Goal: Ask a question: Seek information or help from site administrators or community

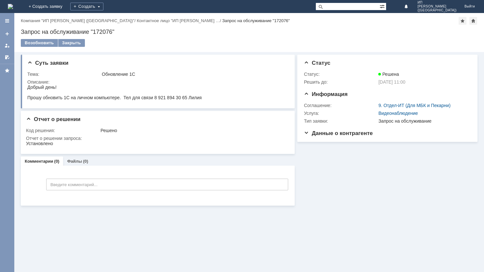
click at [13, 5] on img at bounding box center [10, 6] width 5 height 5
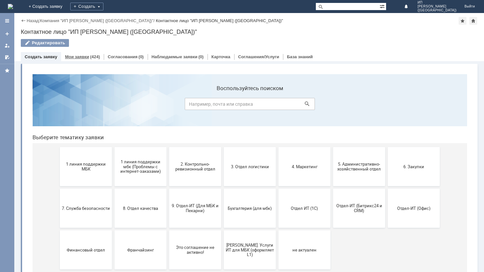
click at [79, 57] on link "Мои заявки" at bounding box center [77, 56] width 24 height 5
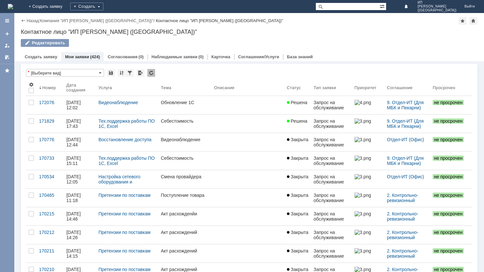
click at [367, 6] on input "text" at bounding box center [347, 7] width 64 height 8
type input "накладная"
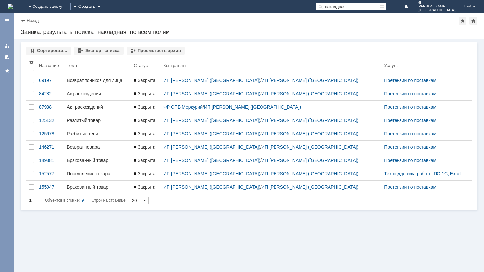
click at [146, 200] on span at bounding box center [144, 200] width 3 height 5
click at [139, 231] on span "100" at bounding box center [140, 231] width 11 height 5
type input "100"
drag, startPoint x: 378, startPoint y: 6, endPoint x: 341, endPoint y: 5, distance: 37.4
click at [341, 5] on div "На домашнюю + Создать заявку Создать накладная ИП Гаврикова (СПБ) Выйти" at bounding box center [242, 6] width 484 height 13
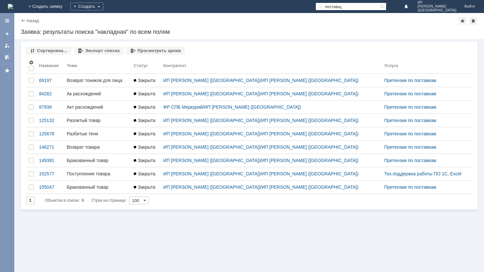
type input "поставщ"
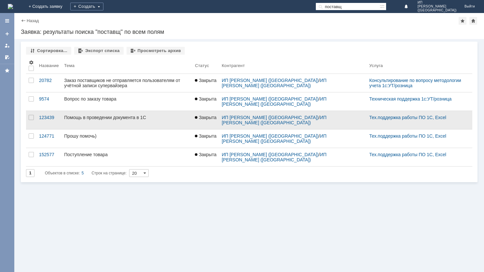
click at [147, 116] on div "Помощь в проведении документа в 1С" at bounding box center [126, 117] width 125 height 5
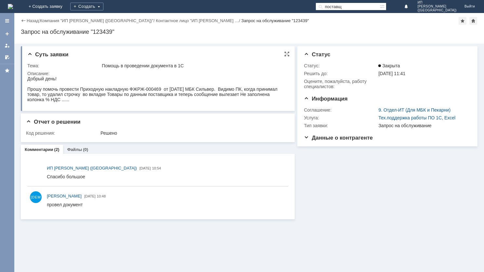
drag, startPoint x: 27, startPoint y: 78, endPoint x: 107, endPoint y: 101, distance: 82.4
click at [107, 101] on div "Добрый день! Прошу помочь провести Приходную накладную ФЖРЖ-000469 от 28.11.202…" at bounding box center [156, 89] width 259 height 26
copy div "Добрый день! Прошу помочь провести Приходную накладную ФЖРЖ-000469 от 28.11.202…"
click at [66, 6] on link "+ Создать заявку" at bounding box center [46, 6] width 42 height 13
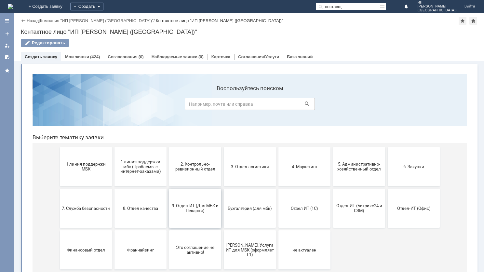
click at [196, 209] on span "9. Отдел-ИТ (Для МБК и Пекарни)" at bounding box center [195, 208] width 48 height 10
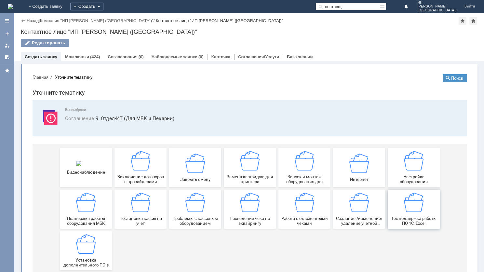
click at [406, 209] on img at bounding box center [414, 202] width 20 height 20
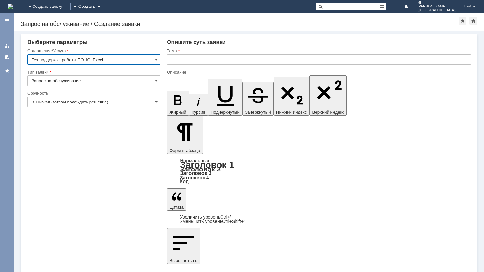
click at [153, 103] on input "3. Низкая (готовы подождать решение)" at bounding box center [93, 102] width 133 height 10
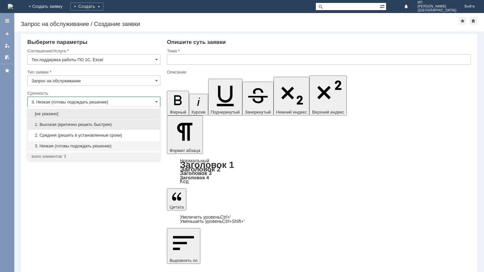
click at [126, 124] on span "1. Высокая (критично решить быстрее)" at bounding box center [94, 124] width 125 height 5
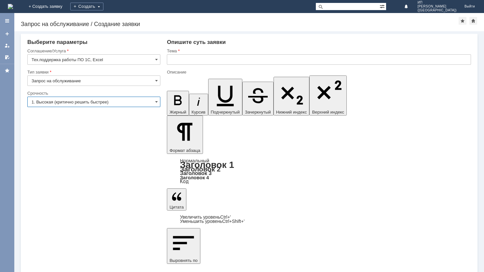
type input "1. Высокая (критично решить быстрее)"
click at [194, 58] on input "text" at bounding box center [319, 59] width 304 height 10
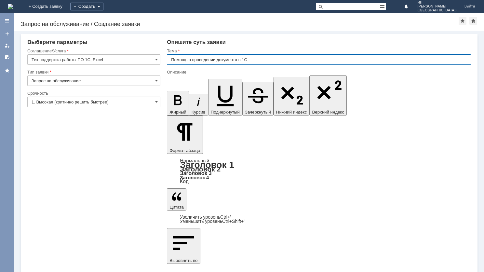
type input "Помощь в проведении документа в 1С"
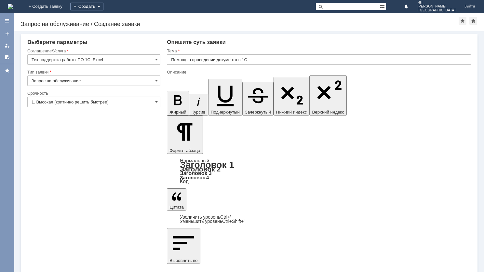
drag, startPoint x: 193, startPoint y: 1904, endPoint x: 210, endPoint y: 1906, distance: 16.3
drag, startPoint x: 395, startPoint y: 1898, endPoint x: 379, endPoint y: 1898, distance: 16.6
drag, startPoint x: 282, startPoint y: 1905, endPoint x: 430, endPoint y: 1908, distance: 148.3
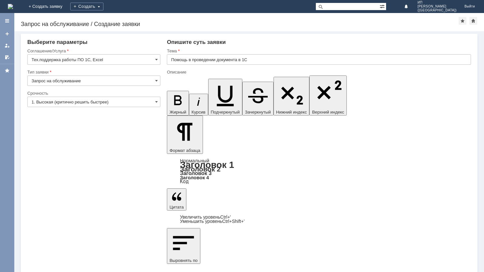
drag, startPoint x: 226, startPoint y: 1898, endPoint x: 274, endPoint y: 1898, distance: 48.8
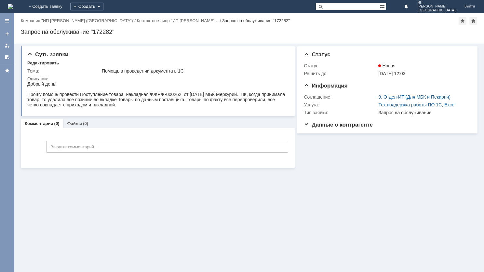
click at [13, 6] on img at bounding box center [10, 6] width 5 height 5
